Goal: Information Seeking & Learning: Learn about a topic

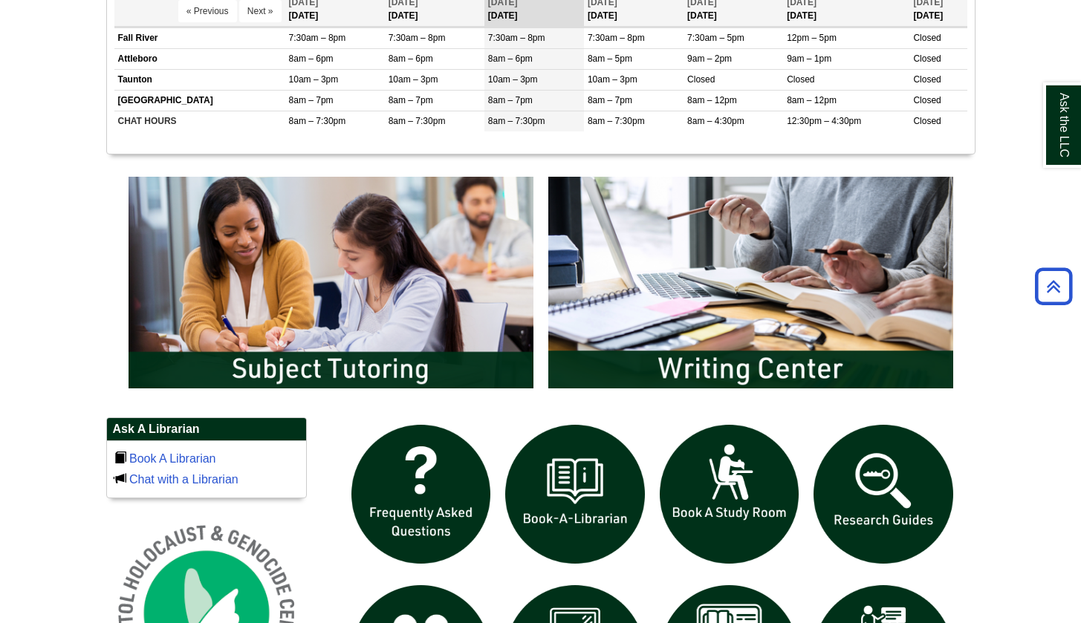
scroll to position [765, 0]
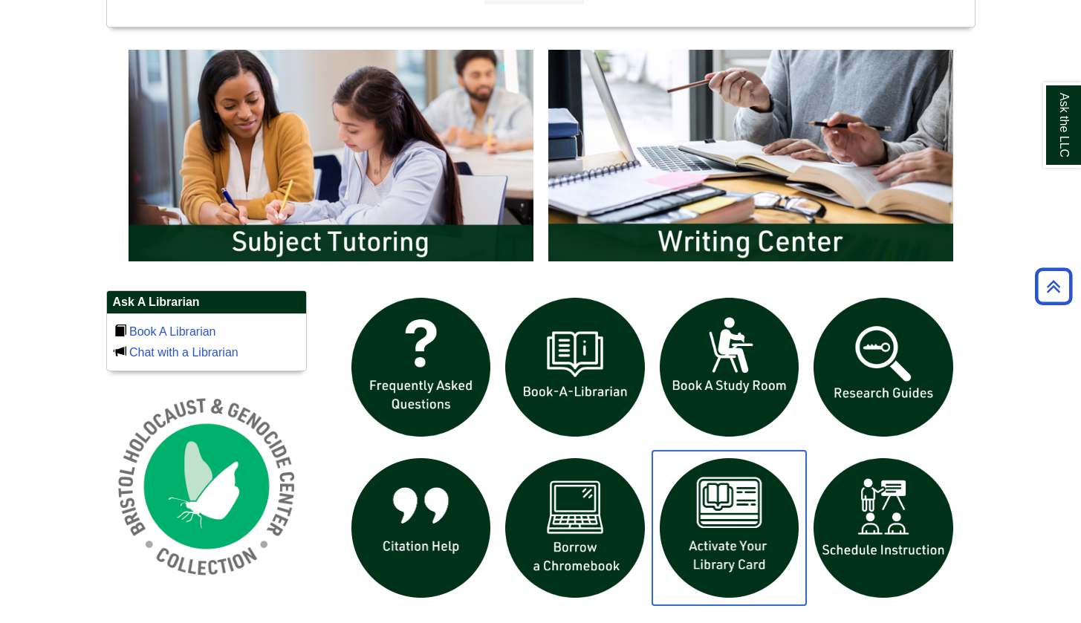
click at [689, 516] on img "slideshow" at bounding box center [729, 528] width 155 height 155
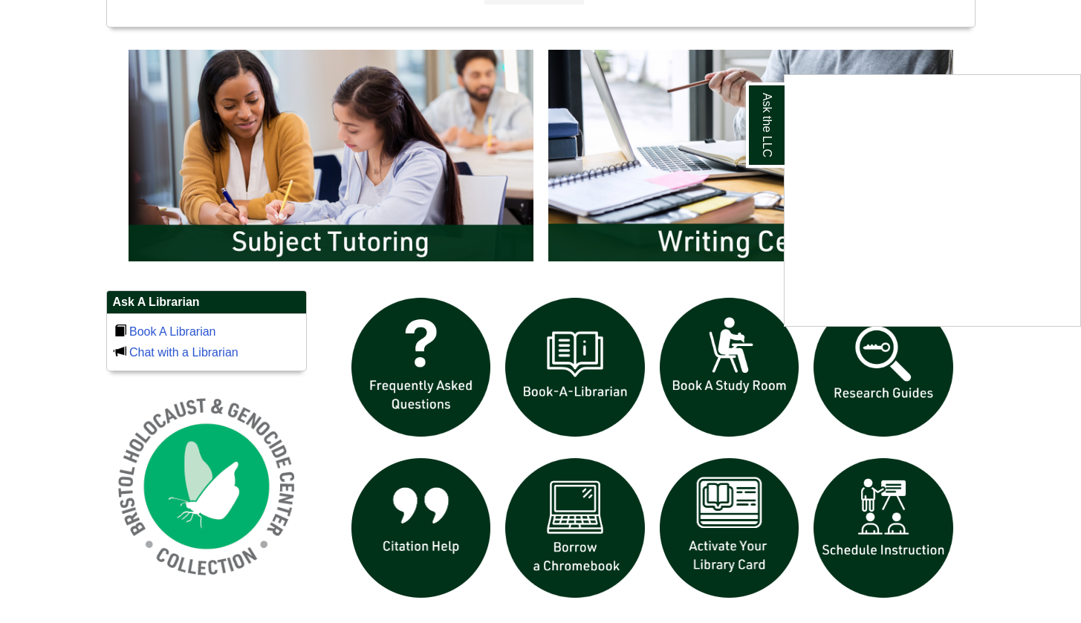
click at [106, 178] on div "Ask the LLC" at bounding box center [540, 311] width 1081 height 623
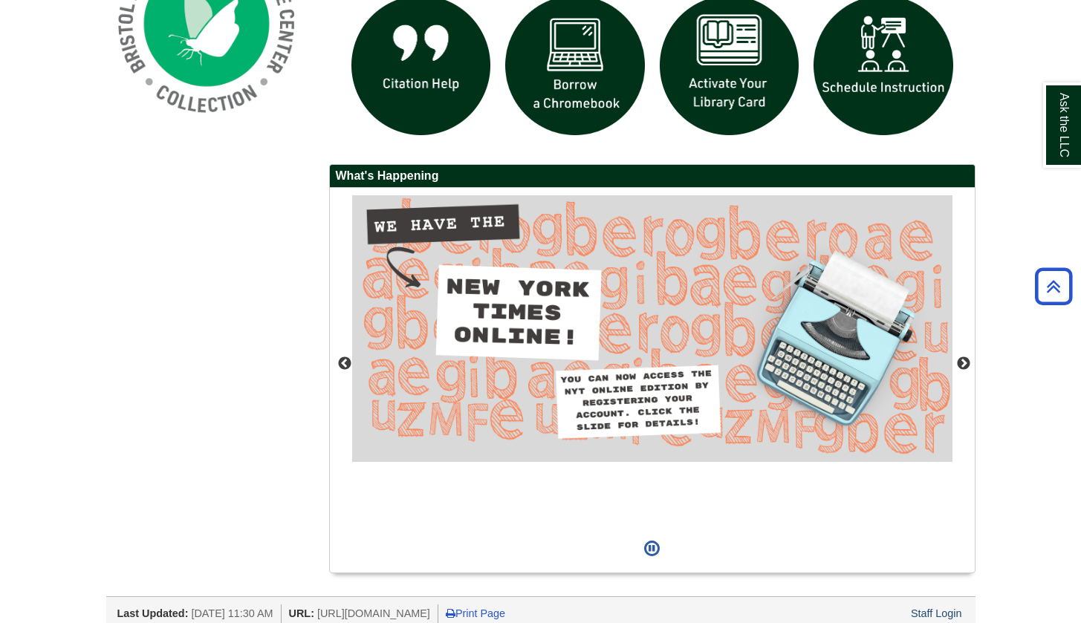
scroll to position [1241, 0]
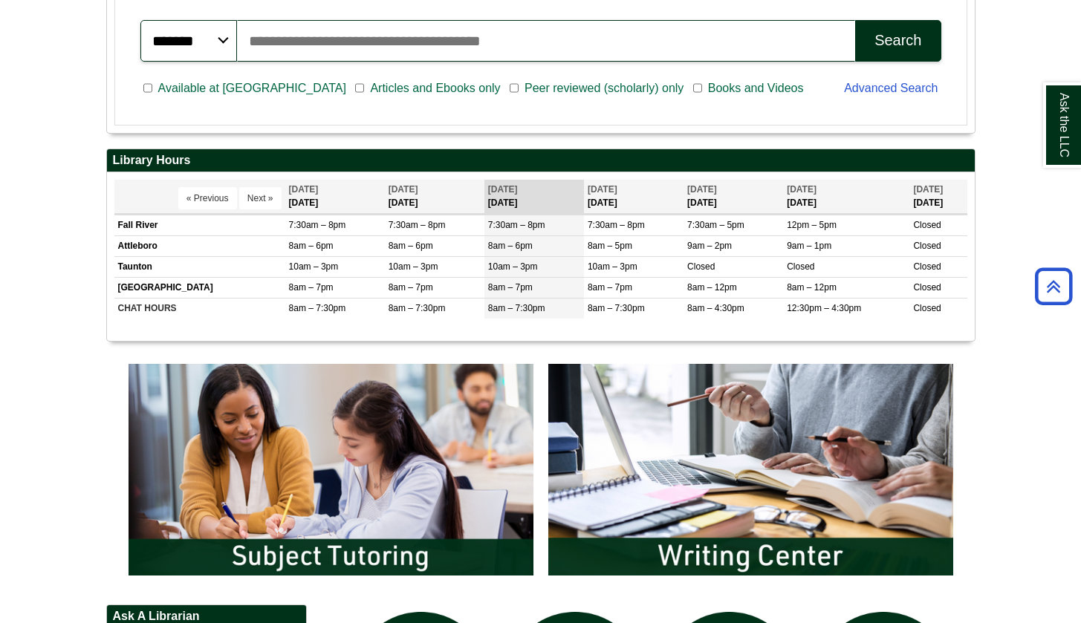
scroll to position [482, 0]
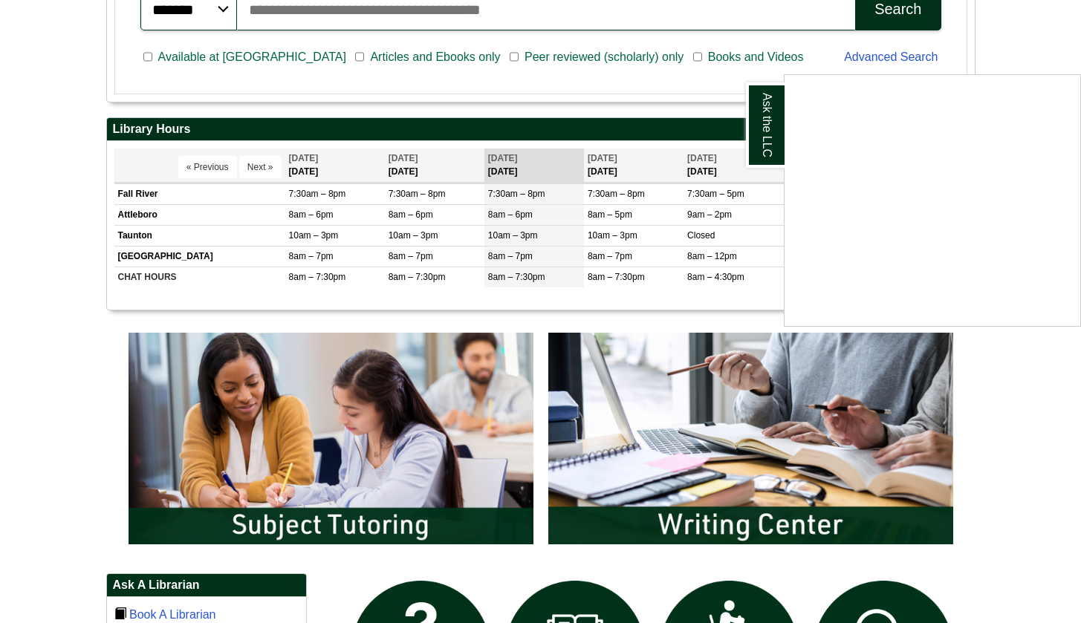
click at [85, 317] on div "Ask the LLC" at bounding box center [540, 311] width 1081 height 623
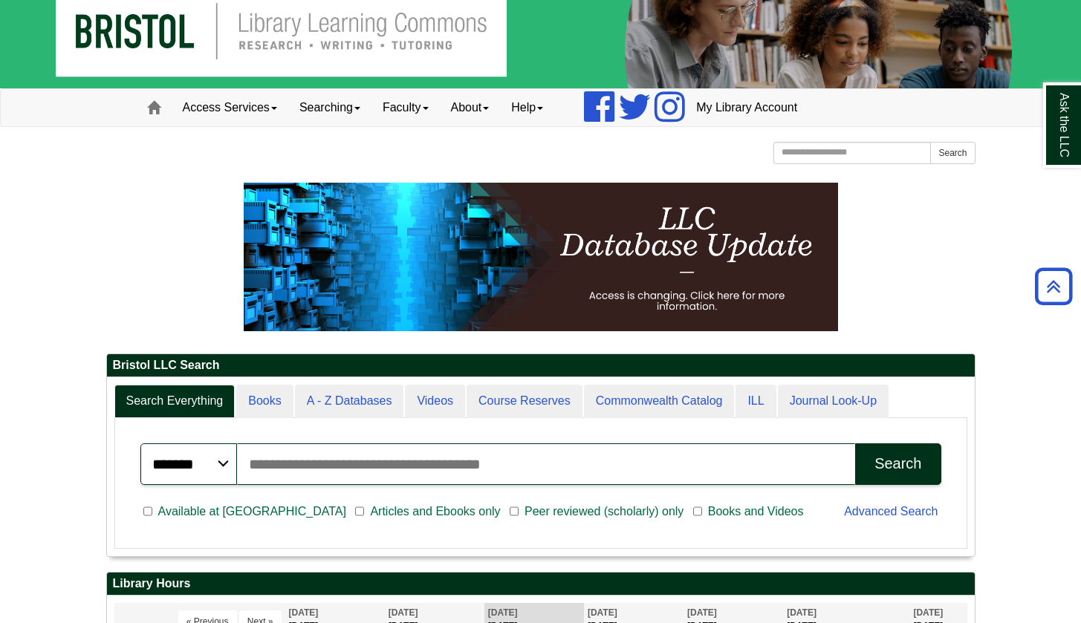
scroll to position [179, 868]
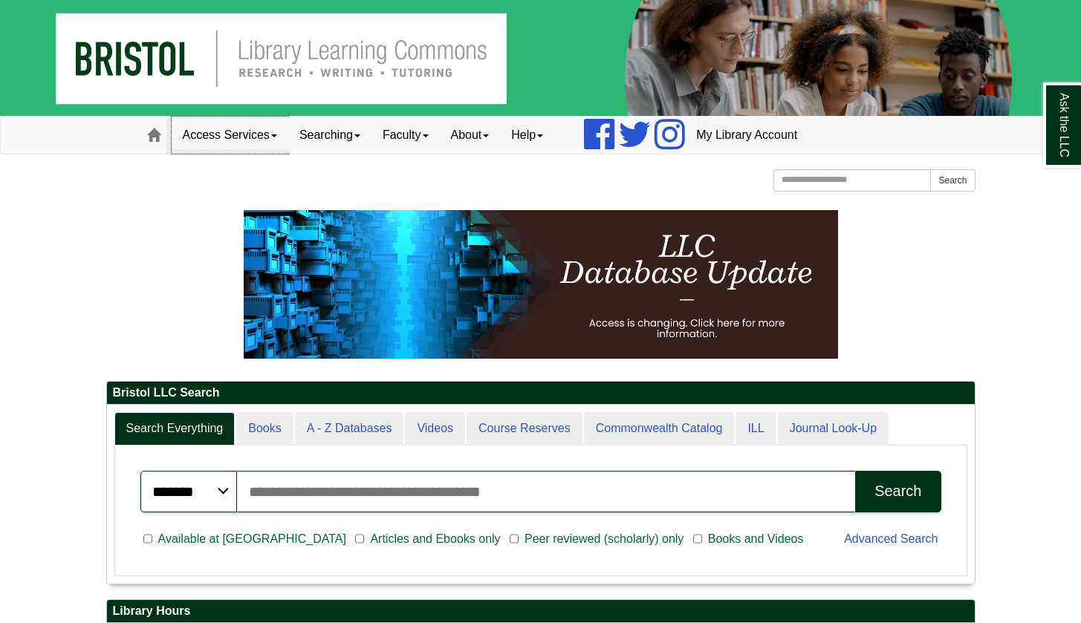
click at [279, 140] on link "Access Services" at bounding box center [230, 135] width 117 height 37
click at [364, 141] on link "Searching" at bounding box center [329, 135] width 83 height 37
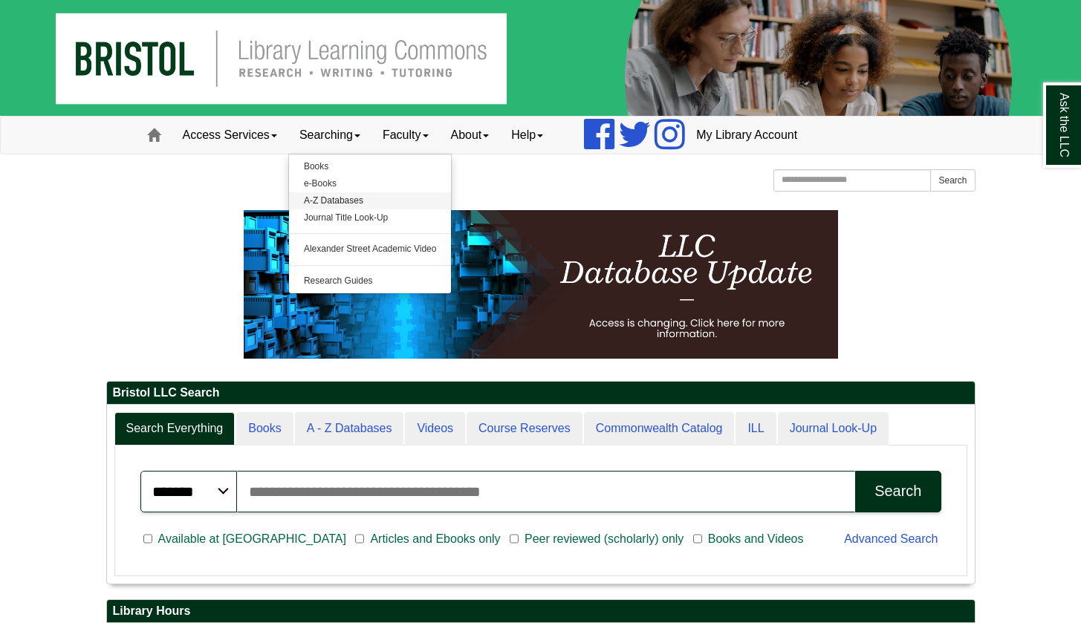
click at [326, 198] on link "A-Z Databases" at bounding box center [370, 200] width 163 height 17
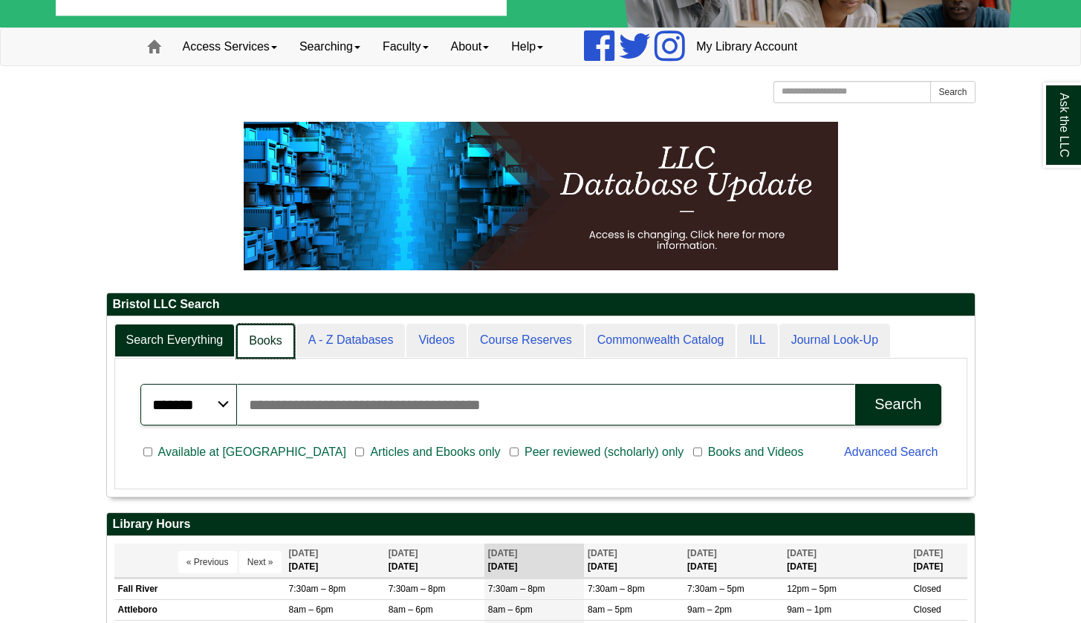
scroll to position [181, 868]
click at [341, 345] on link "A - Z Databases" at bounding box center [350, 341] width 111 height 35
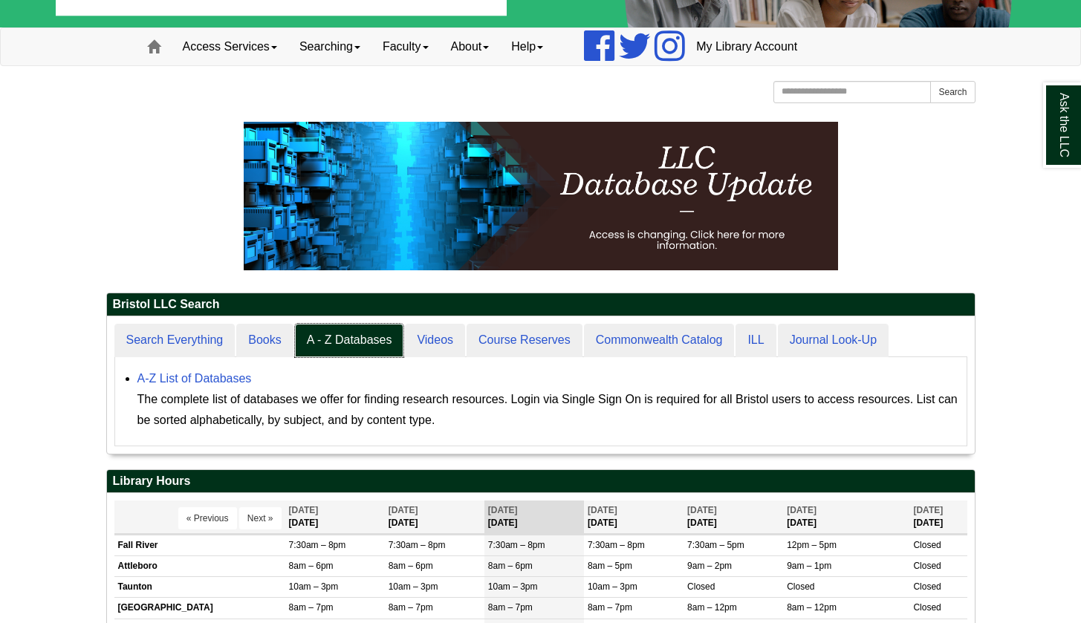
scroll to position [137, 868]
click at [243, 381] on link "A-Z List of Databases" at bounding box center [194, 378] width 114 height 13
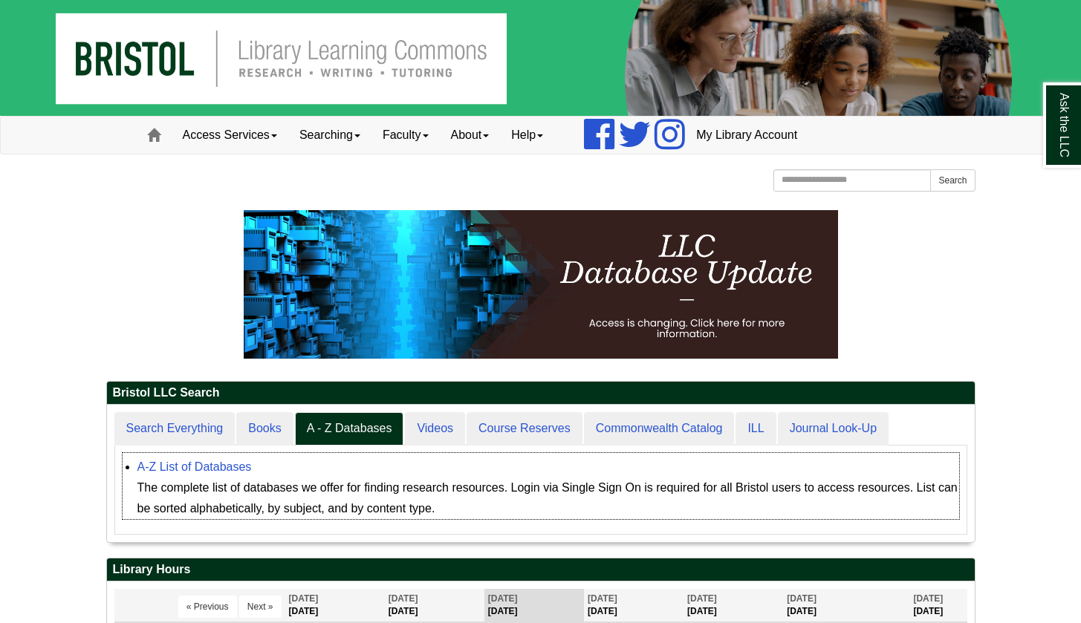
scroll to position [25, 0]
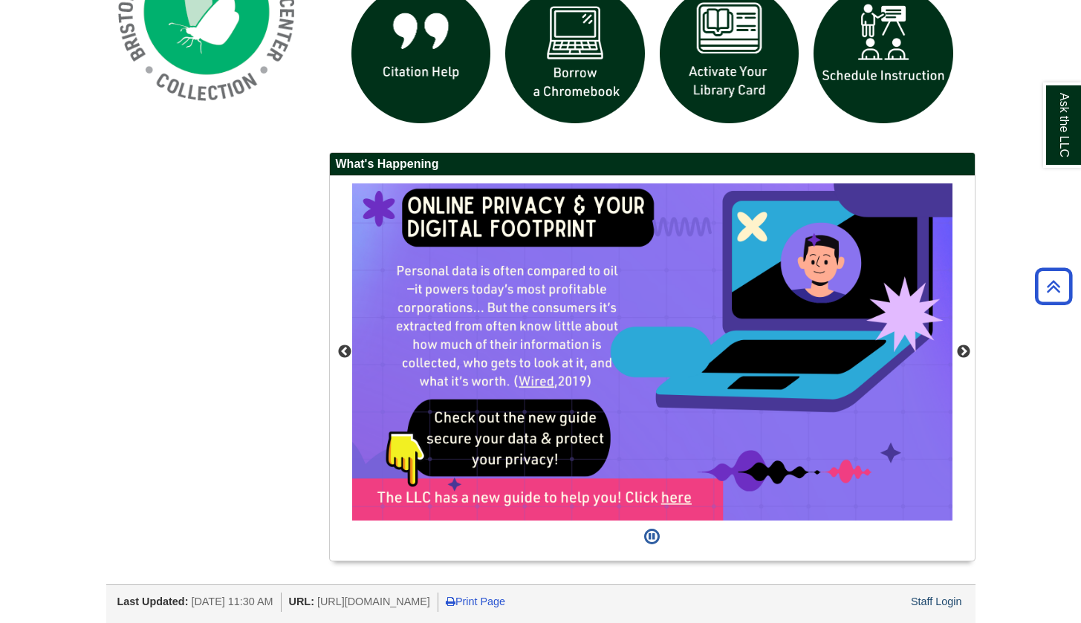
scroll to position [1214, 0]
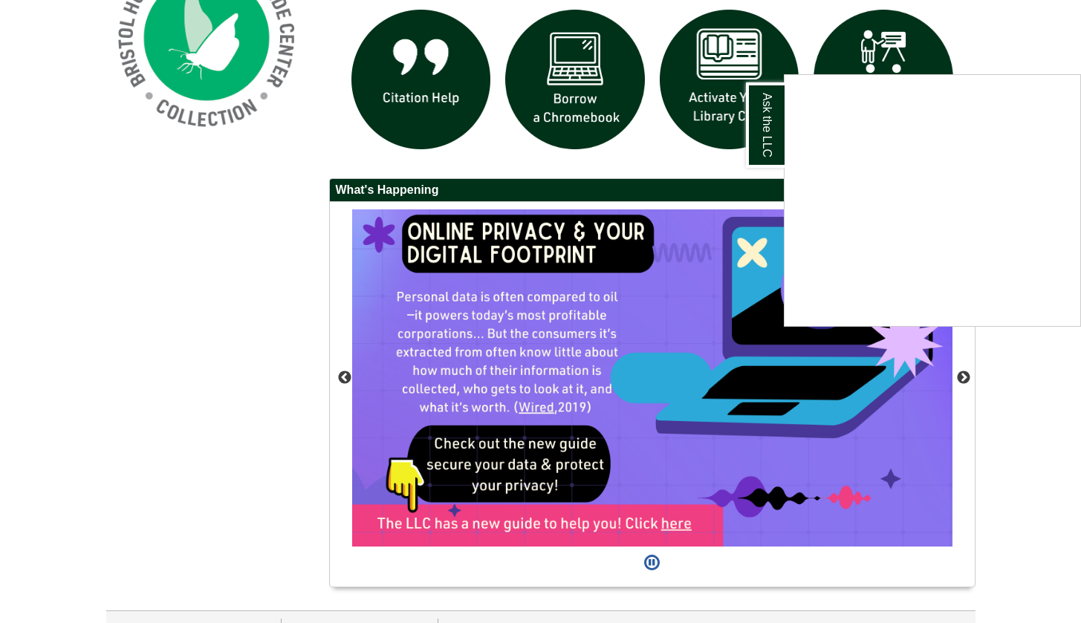
click at [962, 374] on div "Ask the LLC" at bounding box center [540, 311] width 1081 height 623
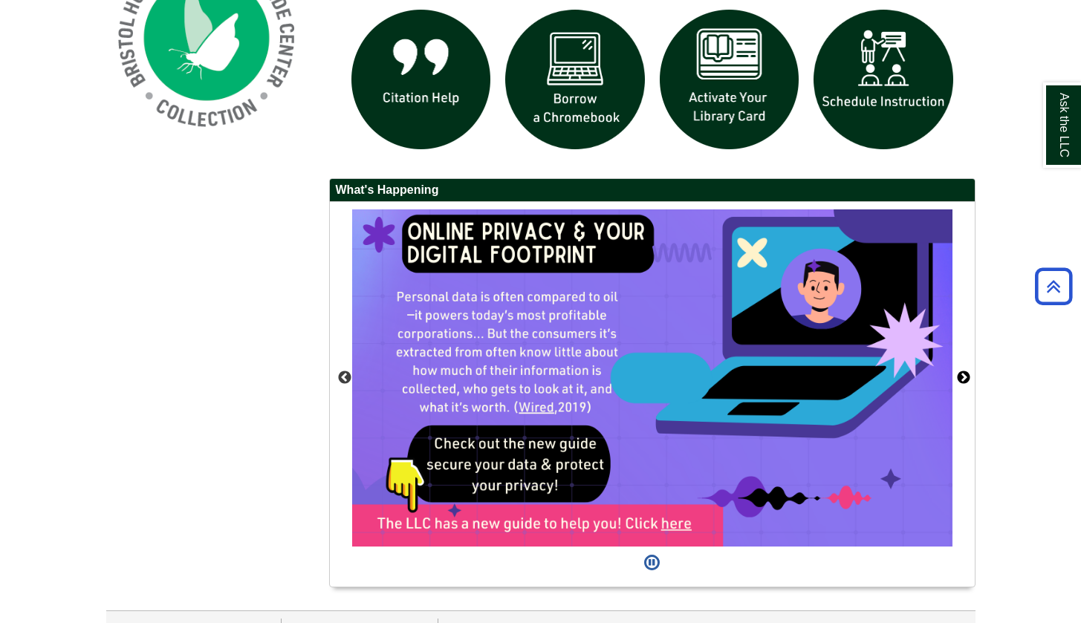
click at [964, 375] on button "Next" at bounding box center [963, 378] width 15 height 15
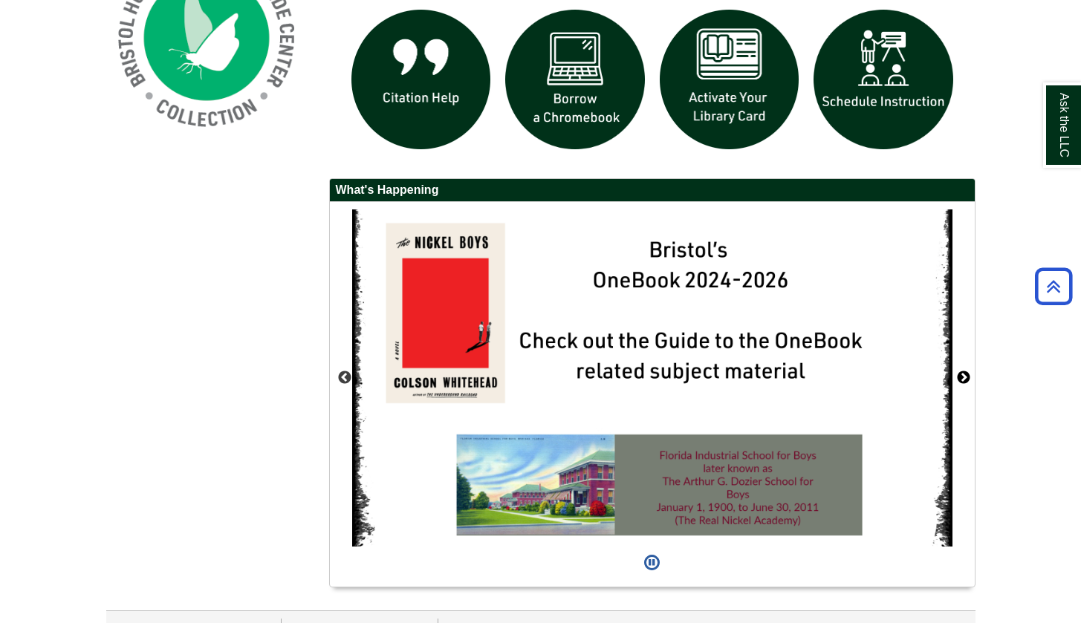
click at [964, 375] on button "Next" at bounding box center [963, 378] width 15 height 15
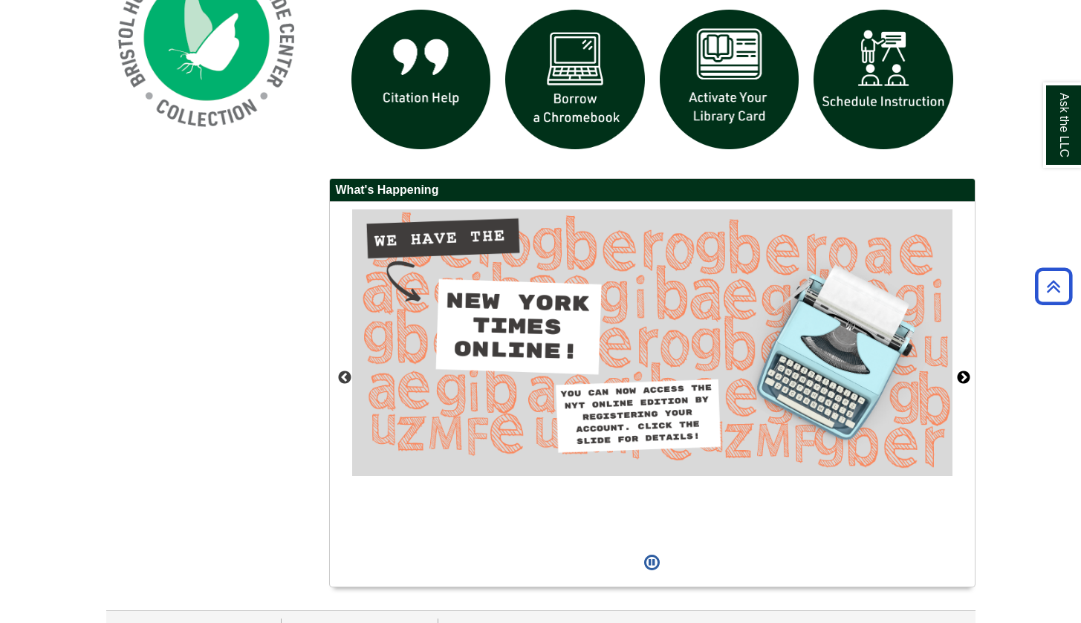
click at [964, 375] on button "Next" at bounding box center [963, 378] width 15 height 15
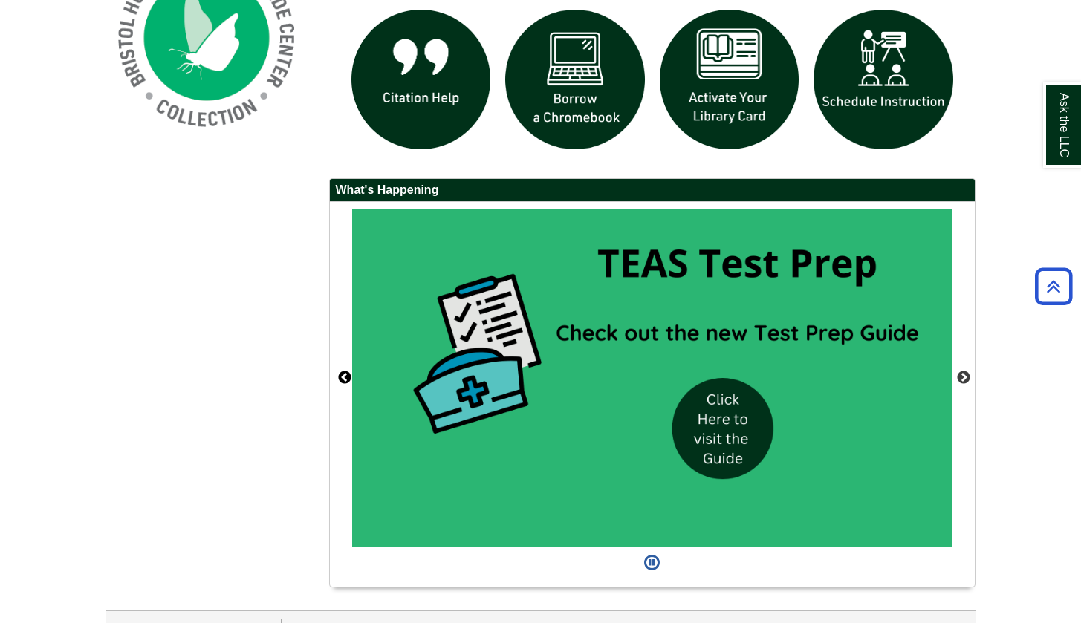
click at [344, 380] on button "Previous" at bounding box center [344, 378] width 15 height 15
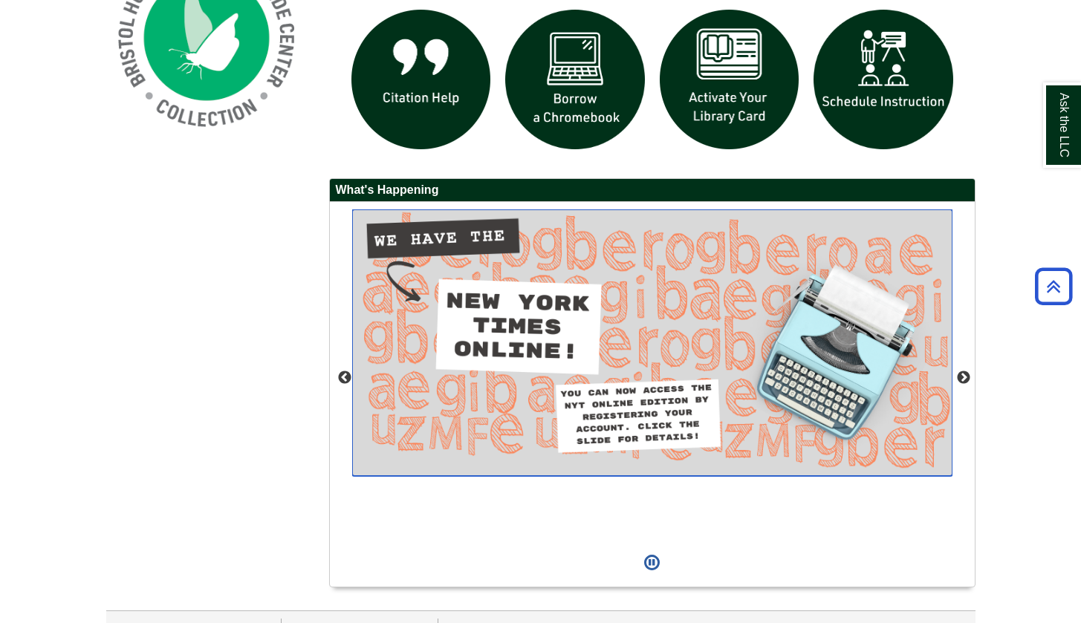
click at [596, 345] on img "slideshow" at bounding box center [652, 343] width 600 height 267
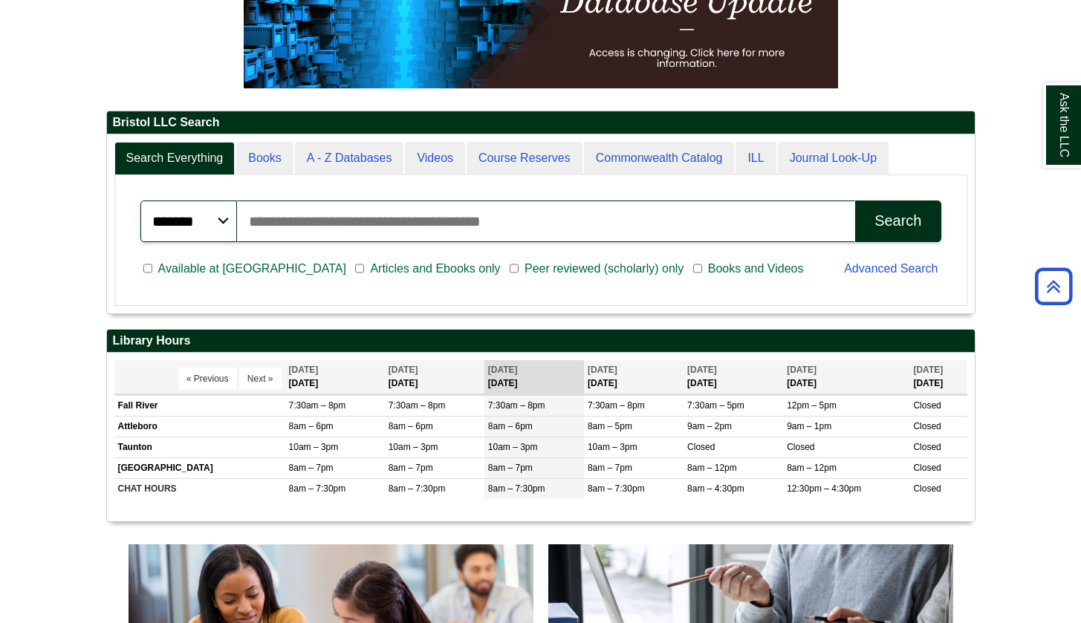
scroll to position [0, 0]
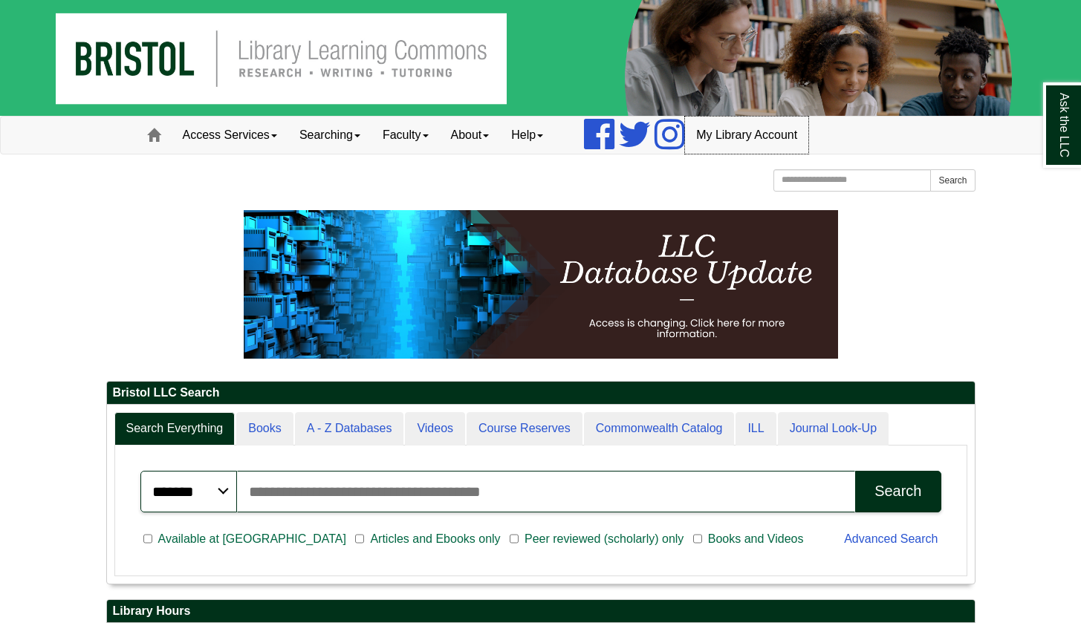
click at [782, 125] on link "My Library Account" at bounding box center [746, 135] width 123 height 37
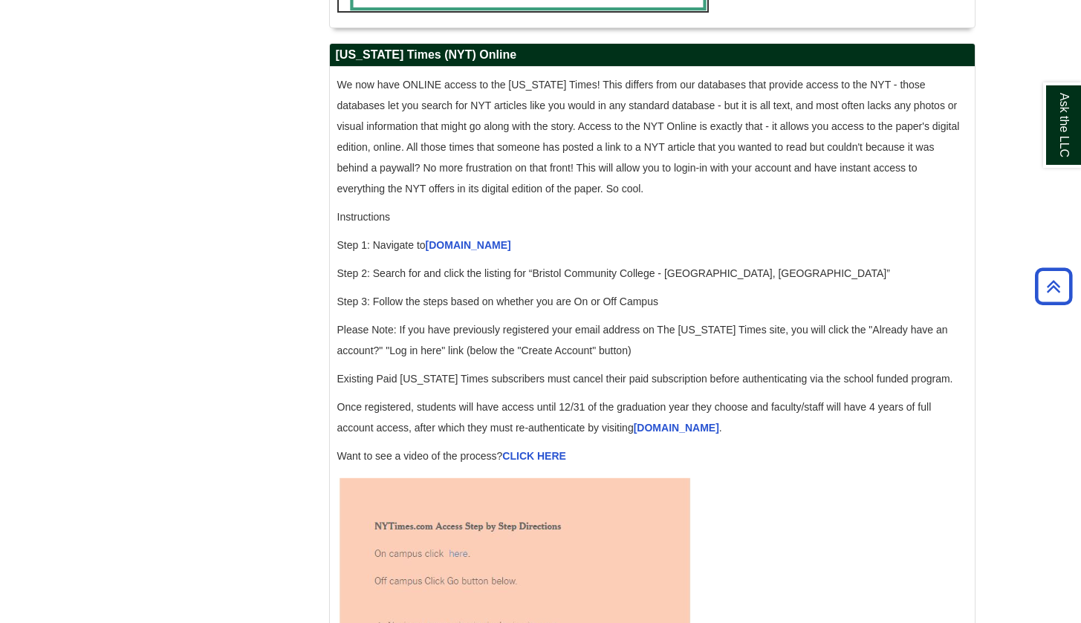
scroll to position [1456, 0]
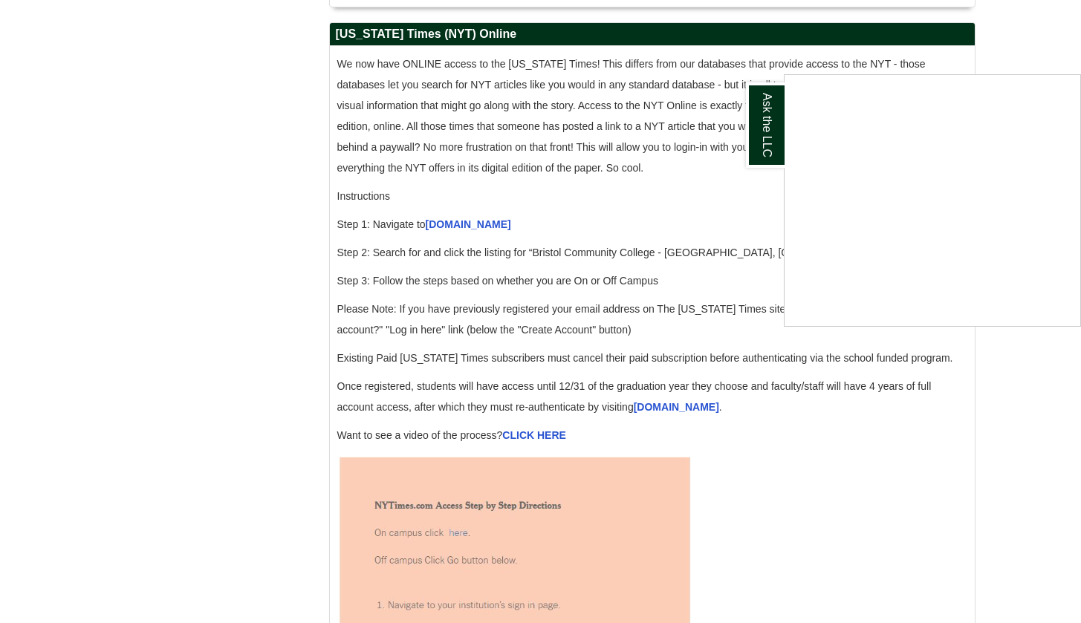
click at [472, 242] on div "Ask the LLC" at bounding box center [540, 311] width 1081 height 623
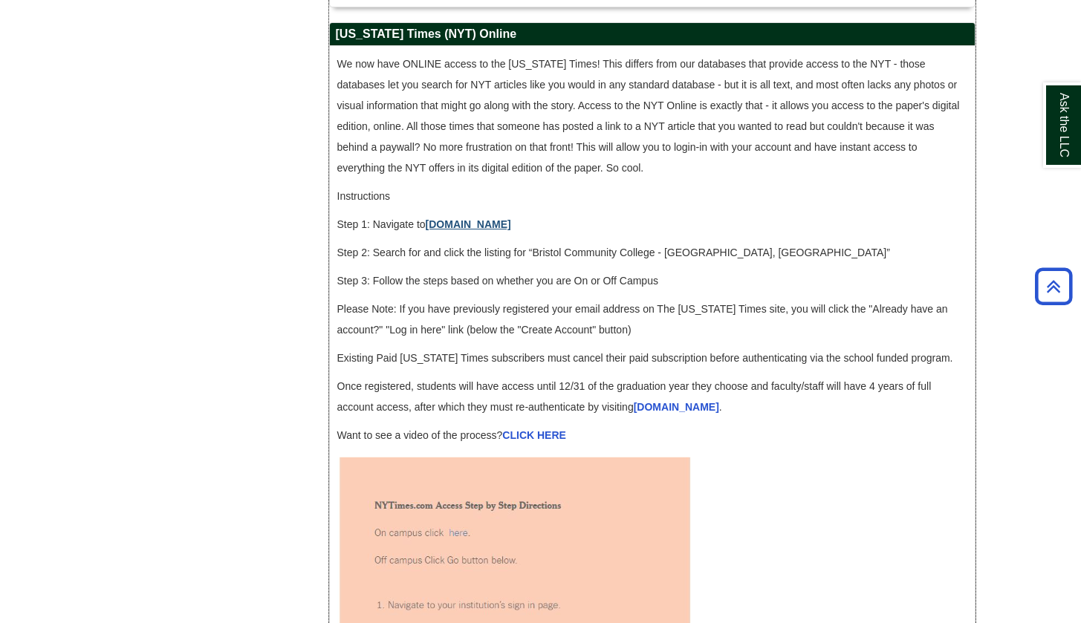
click at [473, 230] on link "accessnyt.com" at bounding box center [468, 224] width 85 height 12
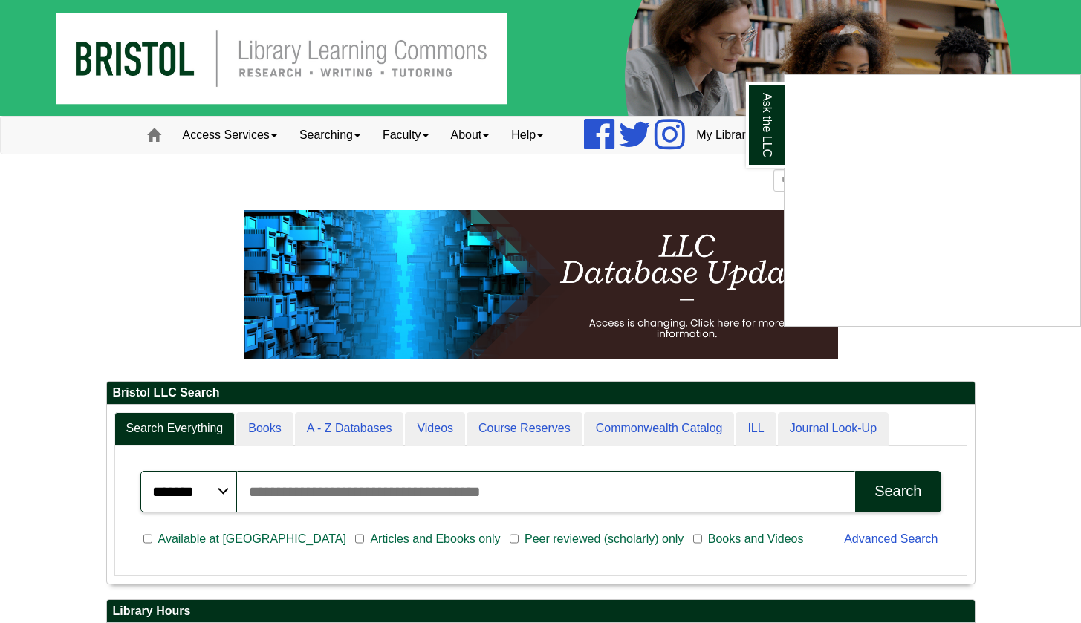
scroll to position [19, 0]
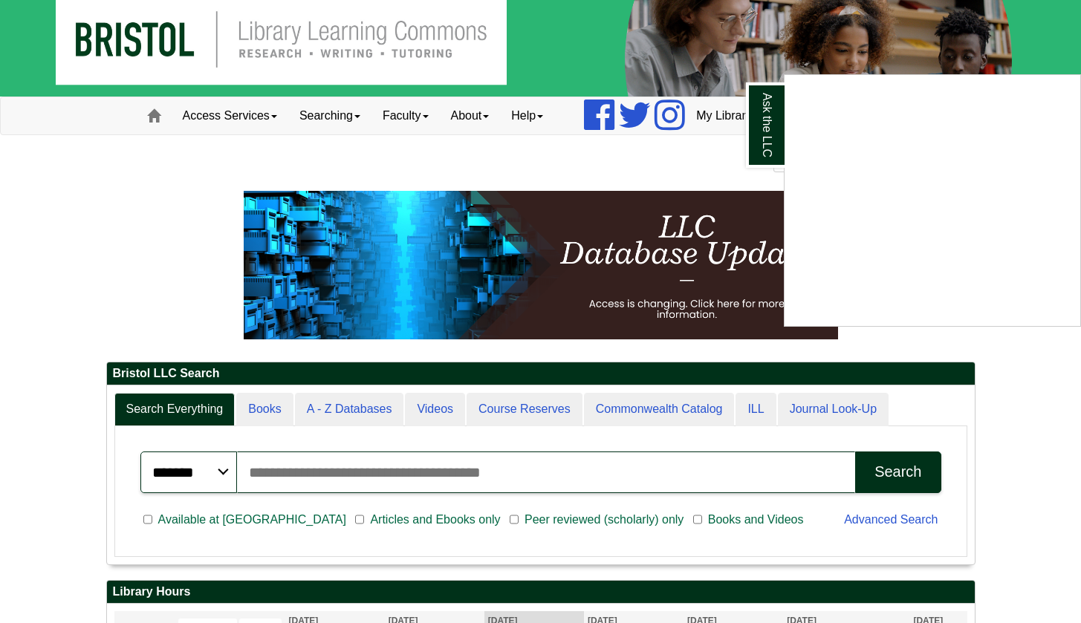
click at [16, 253] on div "Ask the LLC" at bounding box center [540, 311] width 1081 height 623
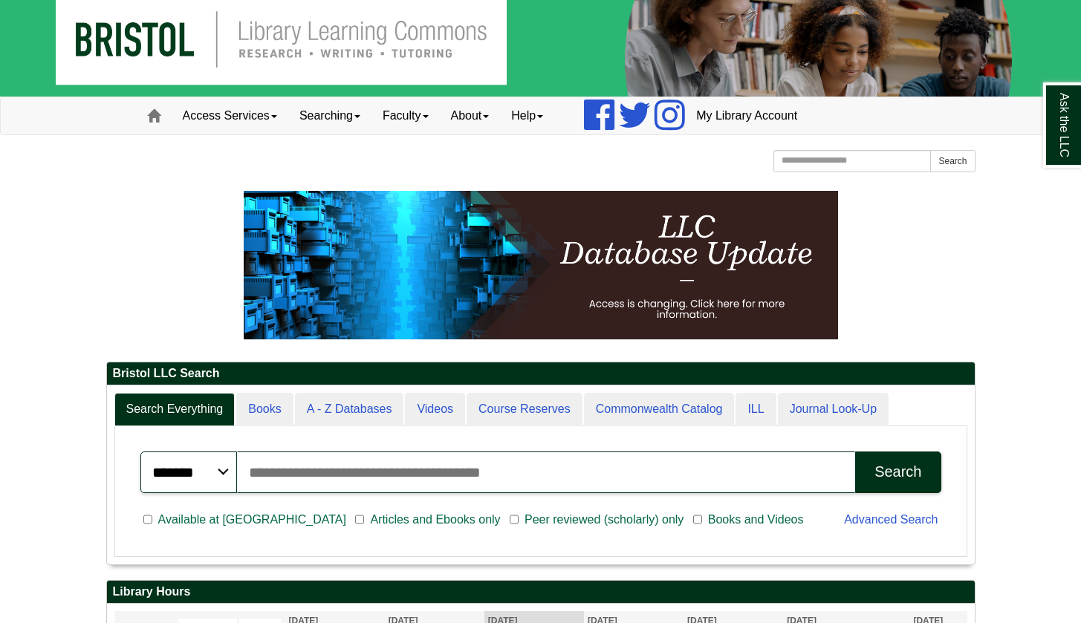
scroll to position [179, 868]
click at [374, 473] on input "Search articles, books, journals & more" at bounding box center [546, 473] width 619 height 42
type input "*****"
click at [898, 471] on button "Search" at bounding box center [897, 473] width 85 height 42
